Goal: Information Seeking & Learning: Learn about a topic

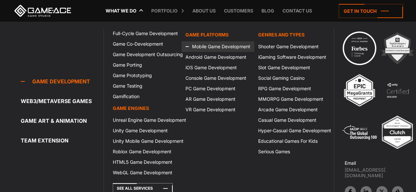
click at [212, 48] on link "Mobile Game Development" at bounding box center [217, 46] width 73 height 11
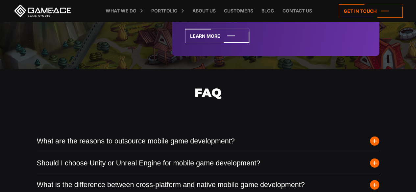
scroll to position [2202, 0]
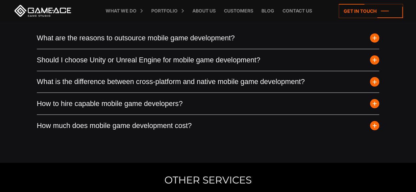
click at [375, 43] on span "button" at bounding box center [374, 38] width 9 height 9
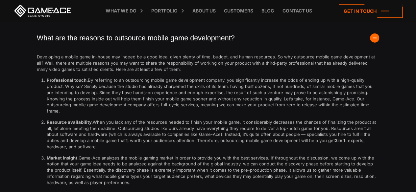
click at [375, 43] on span "button" at bounding box center [374, 38] width 9 height 9
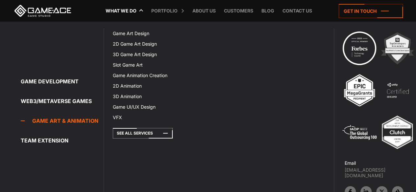
click at [76, 122] on link "Game Art & Animation" at bounding box center [62, 120] width 83 height 13
click at [139, 34] on link "Game Art Design" at bounding box center [145, 33] width 73 height 11
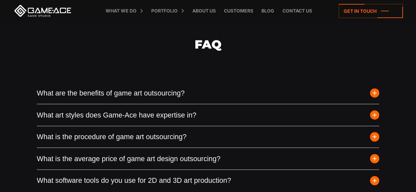
scroll to position [1812, 0]
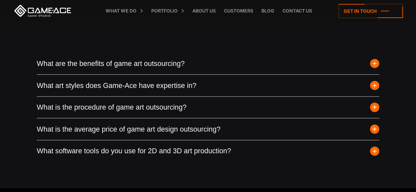
click at [366, 69] on button "What are the benefits of game art outsourcing?" at bounding box center [208, 64] width 343 height 22
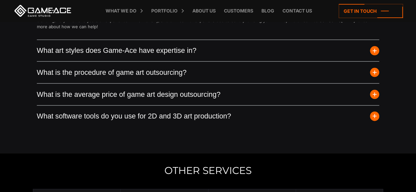
scroll to position [2009, 0]
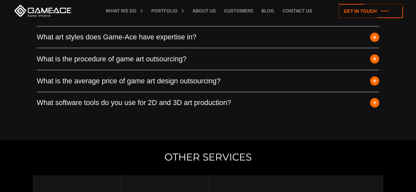
click at [374, 86] on span "button" at bounding box center [374, 81] width 9 height 9
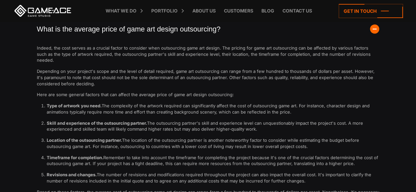
scroll to position [1845, 0]
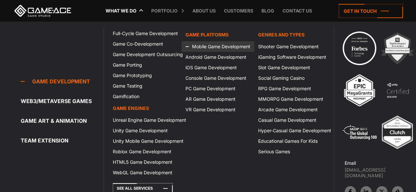
click at [218, 46] on link "Mobile Game Development" at bounding box center [217, 46] width 73 height 11
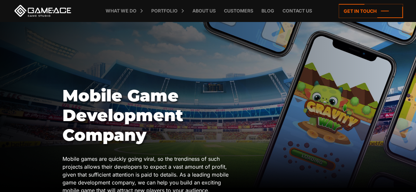
click at [80, 100] on h1 "Mobile Game Development Company" at bounding box center [149, 115] width 175 height 59
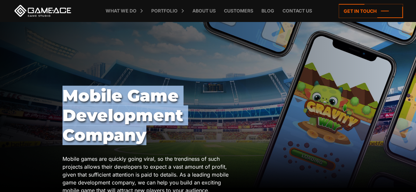
drag, startPoint x: 80, startPoint y: 100, endPoint x: 122, endPoint y: 138, distance: 57.2
click at [122, 138] on h1 "Mobile Game Development Company" at bounding box center [149, 115] width 175 height 59
click at [168, 134] on h1 "Mobile Game Development Company" at bounding box center [149, 115] width 175 height 59
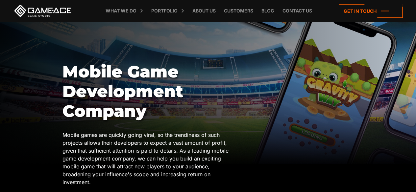
scroll to position [66, 0]
